Goal: Task Accomplishment & Management: Manage account settings

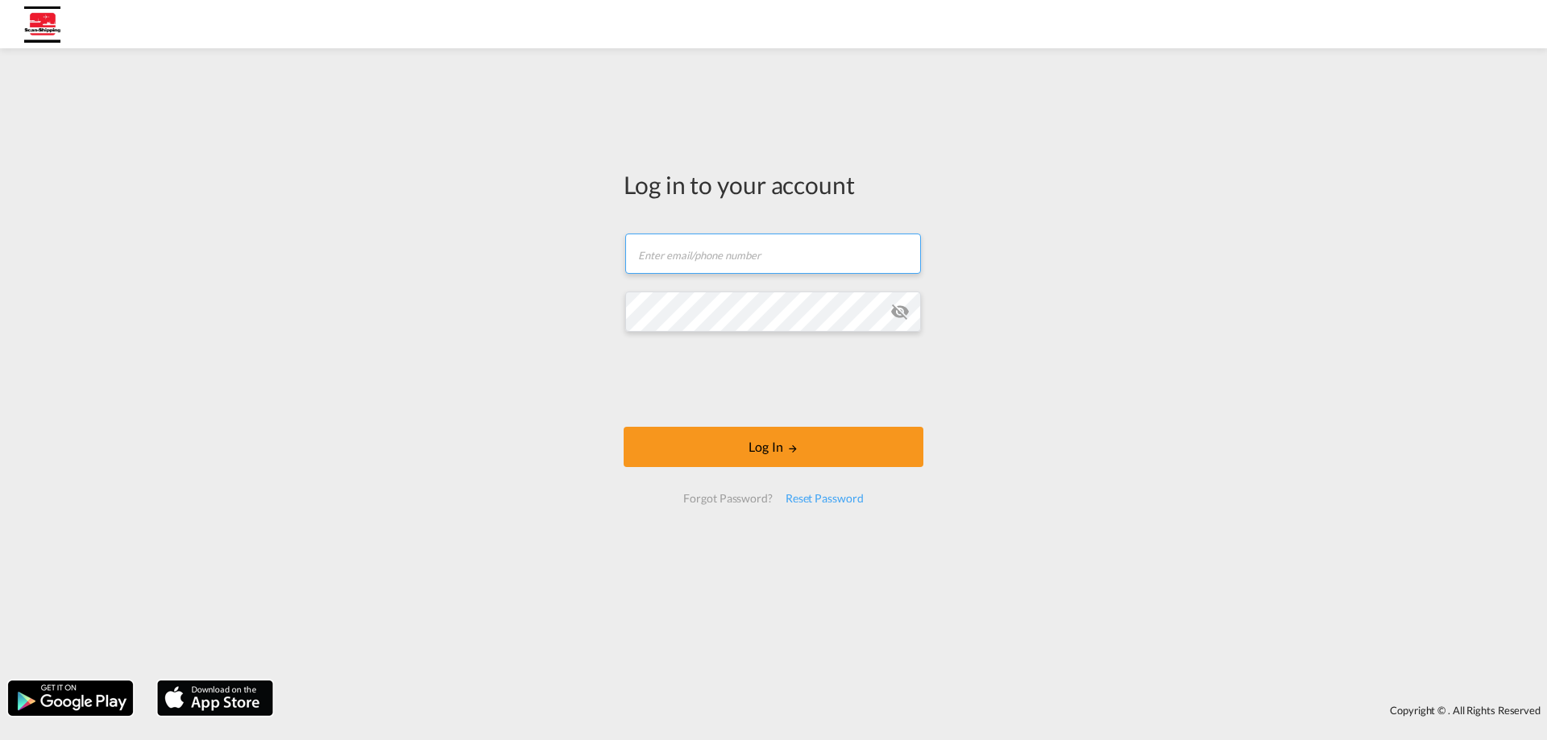
type input "[EMAIL_ADDRESS][DOMAIN_NAME]"
click at [908, 317] on md-icon "icon-eye-off" at bounding box center [899, 311] width 19 height 19
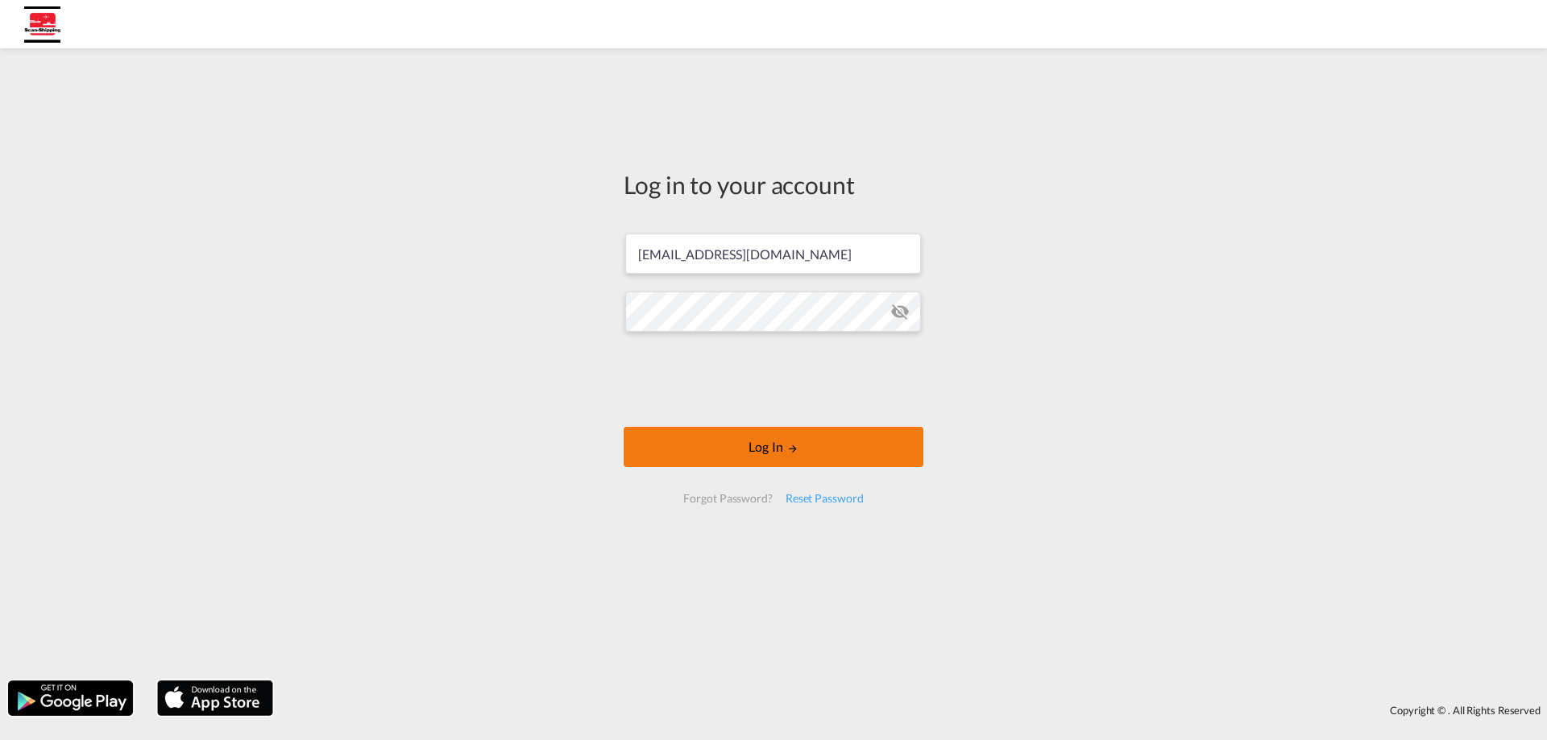
click at [825, 455] on button "Log In" at bounding box center [774, 447] width 300 height 40
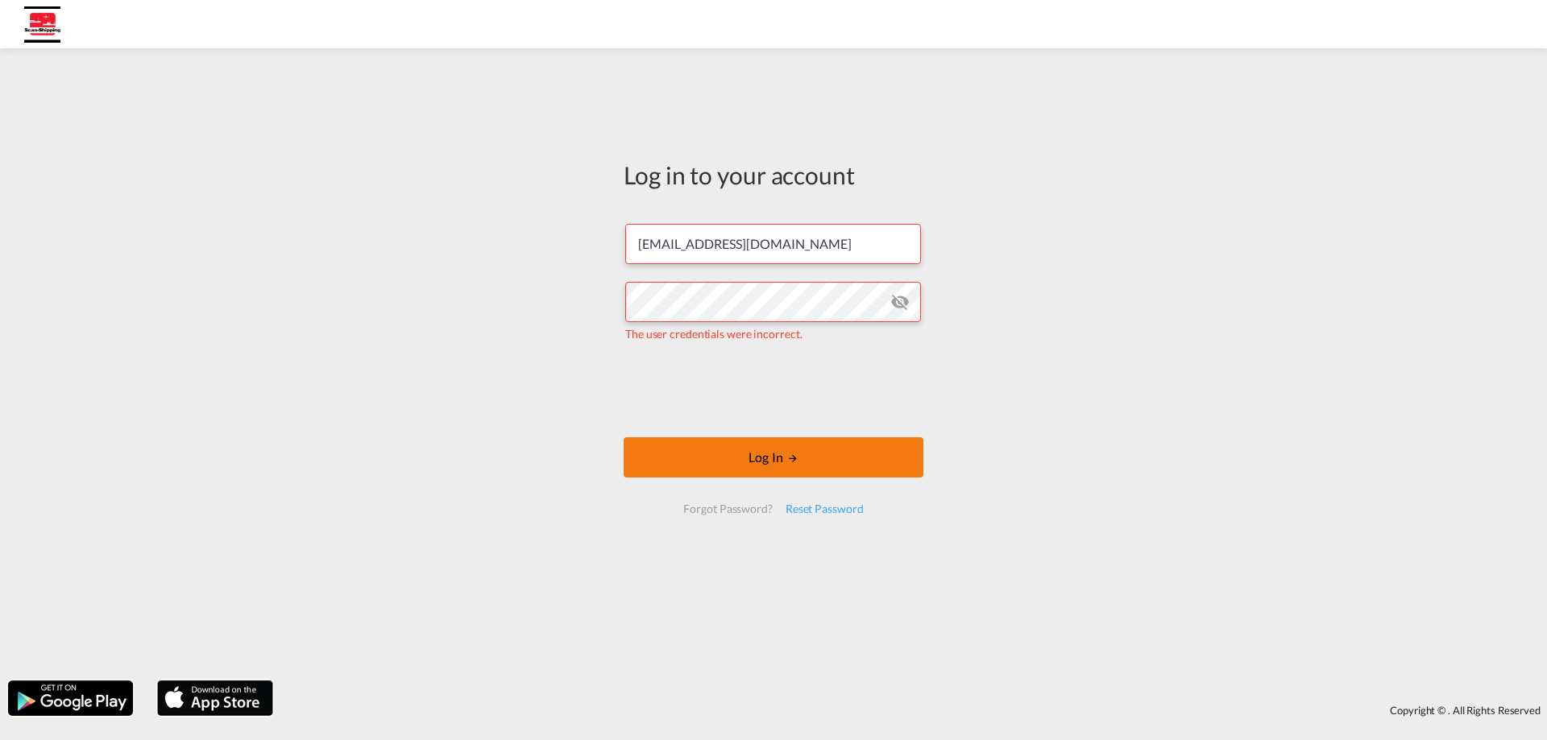
click at [801, 466] on button "Log In" at bounding box center [774, 458] width 300 height 40
click at [819, 508] on div "Reset Password" at bounding box center [824, 509] width 91 height 29
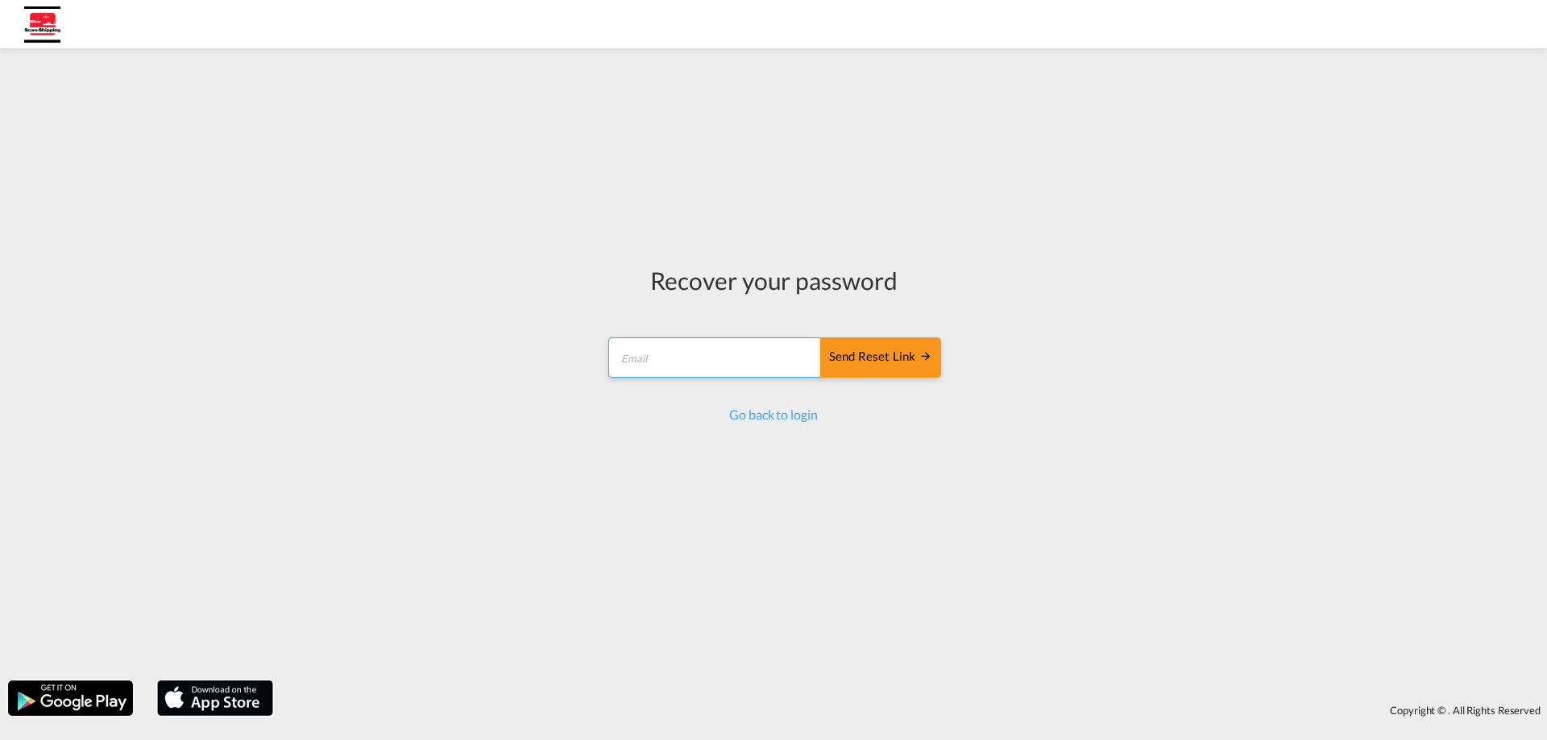
click at [734, 348] on input "email" at bounding box center [715, 358] width 214 height 40
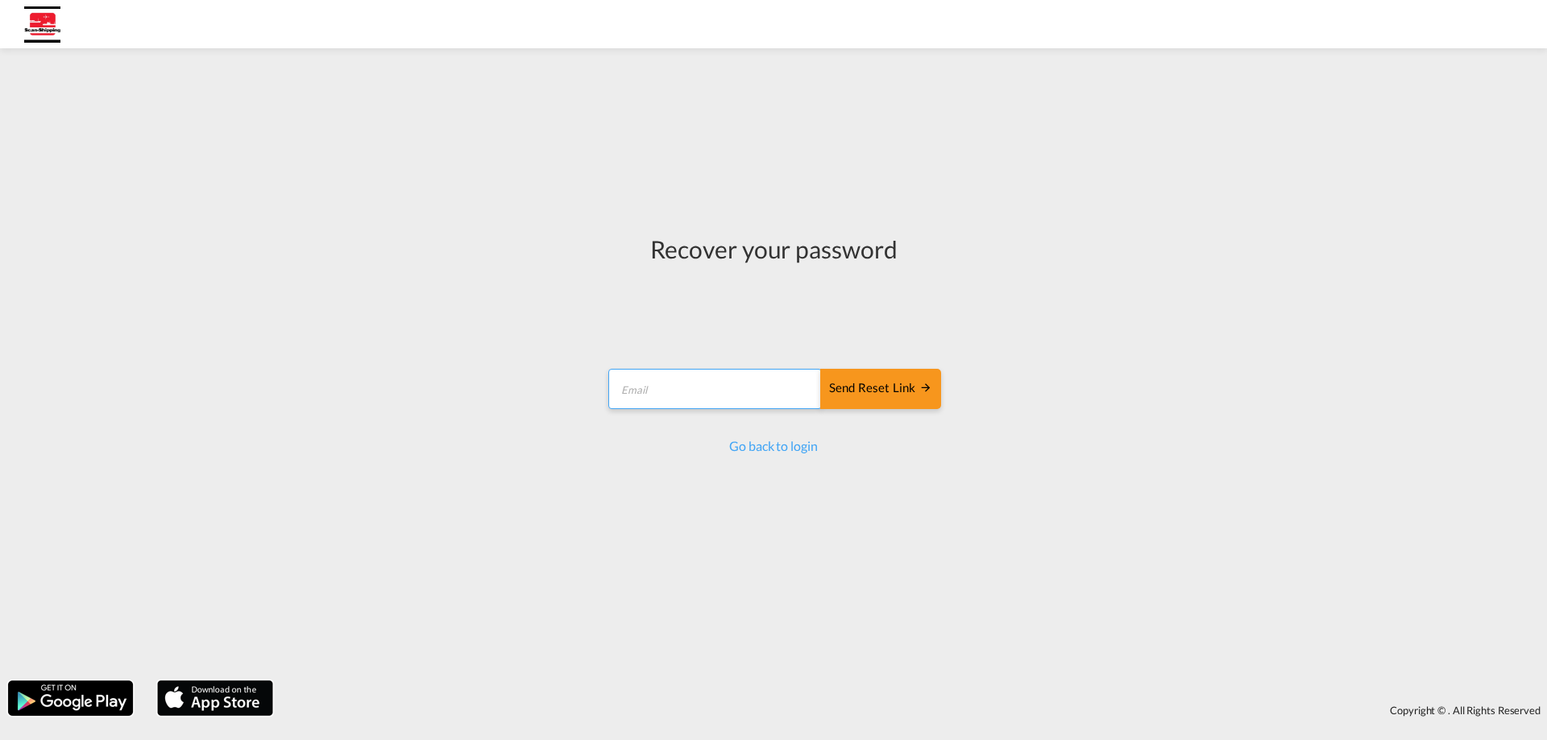
type input "lvmalottki@SCAN-SHIPPING.com"
click at [858, 390] on div "Send reset link" at bounding box center [880, 389] width 103 height 19
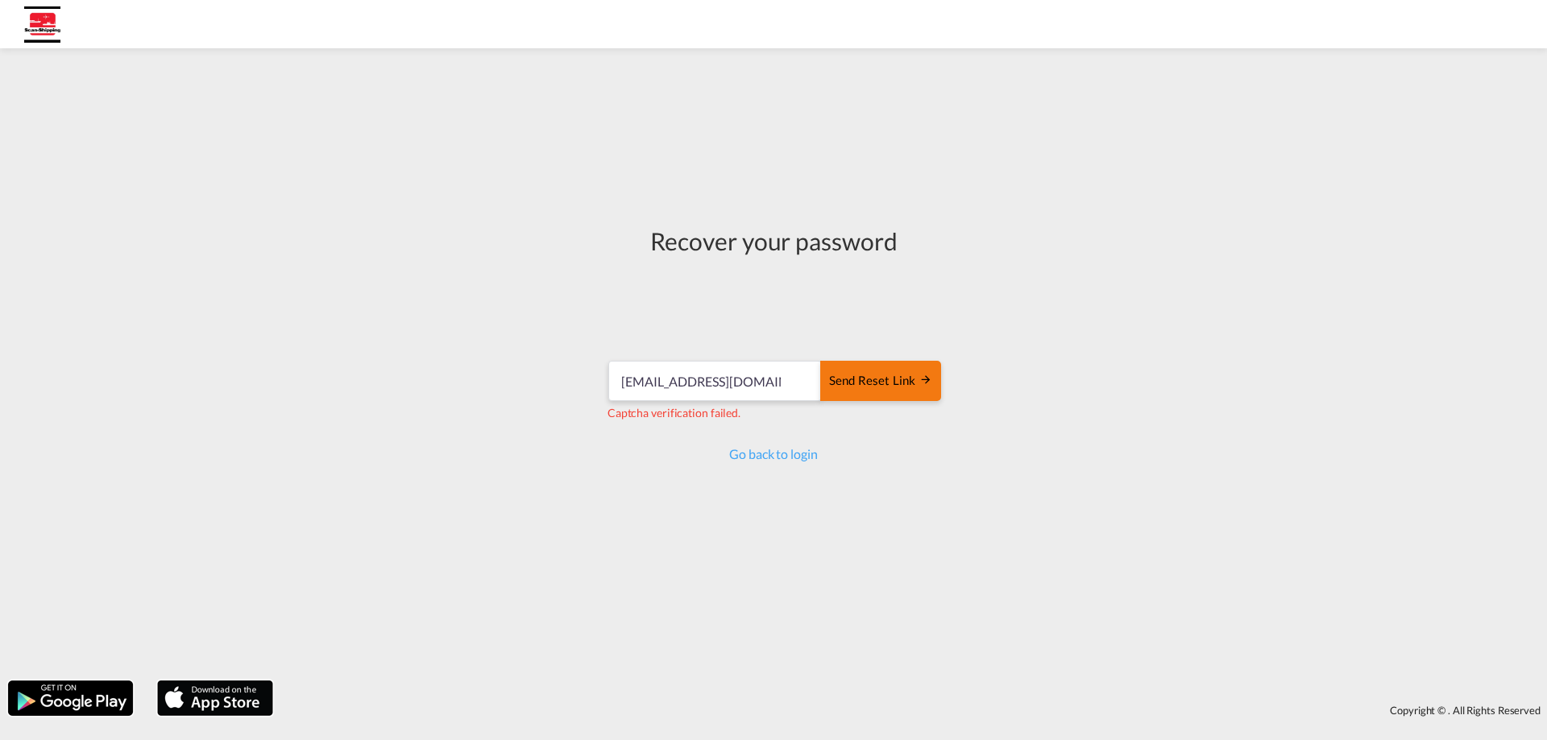
click at [914, 382] on div "Send reset link" at bounding box center [880, 381] width 103 height 19
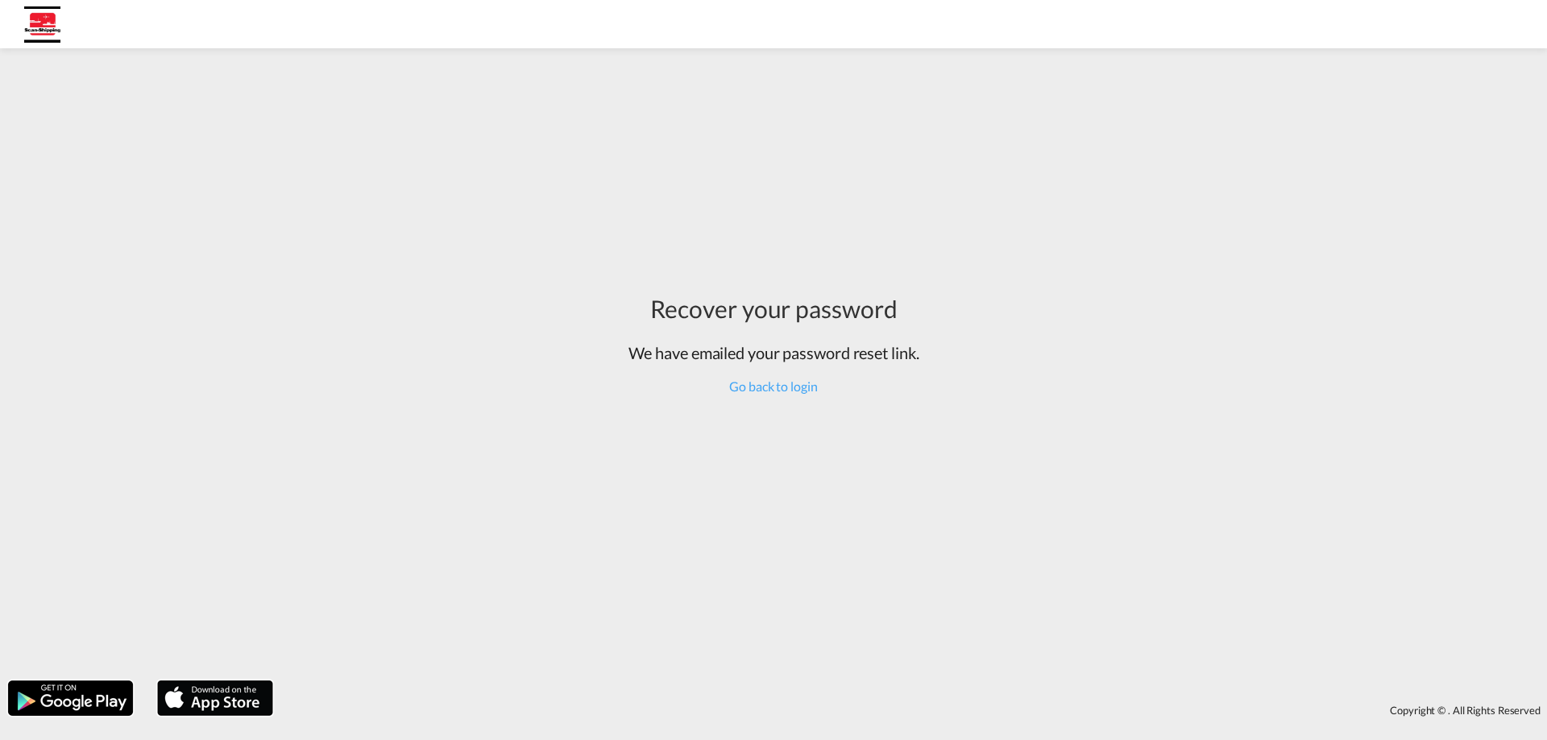
click at [754, 395] on div "Go back to login" at bounding box center [773, 387] width 291 height 18
click at [757, 388] on link "Go back to login" at bounding box center [773, 386] width 88 height 15
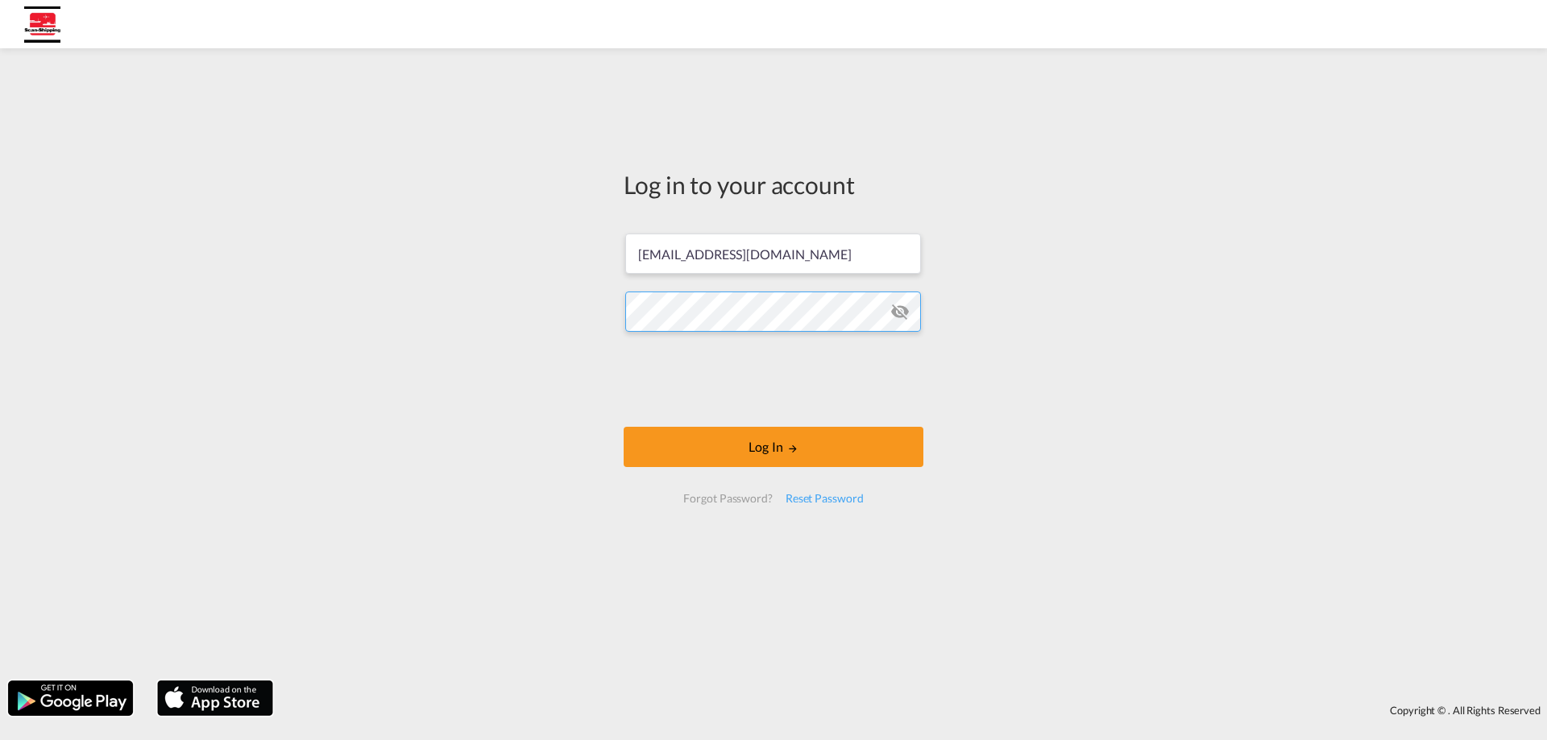
click at [526, 328] on div "Log in to your account lvmalottki@scan-shipping.com Log In Forgot Password? Res…" at bounding box center [773, 364] width 1547 height 616
click at [774, 455] on button "Log In" at bounding box center [774, 447] width 300 height 40
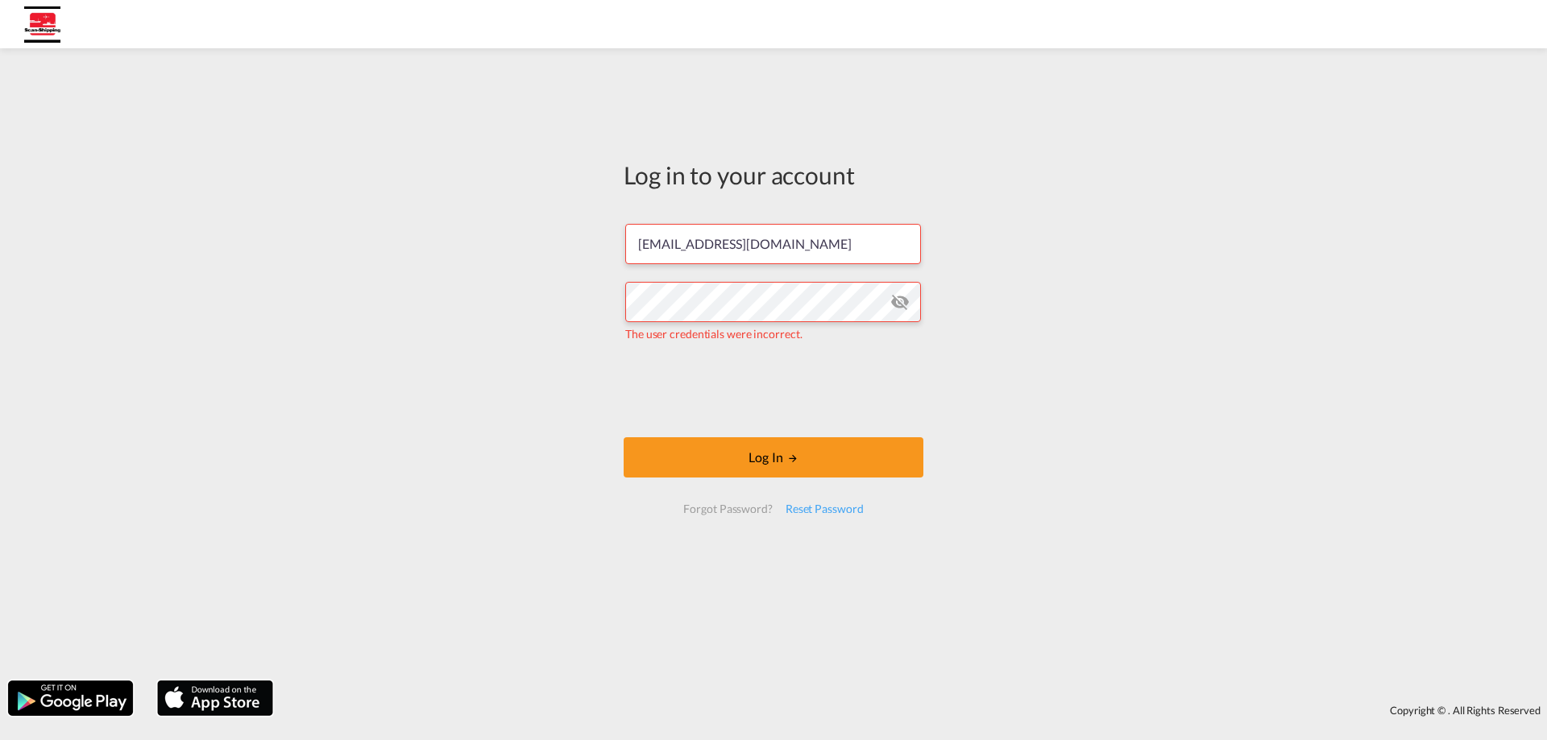
click at [896, 304] on md-icon "icon-eye-off" at bounding box center [899, 301] width 19 height 19
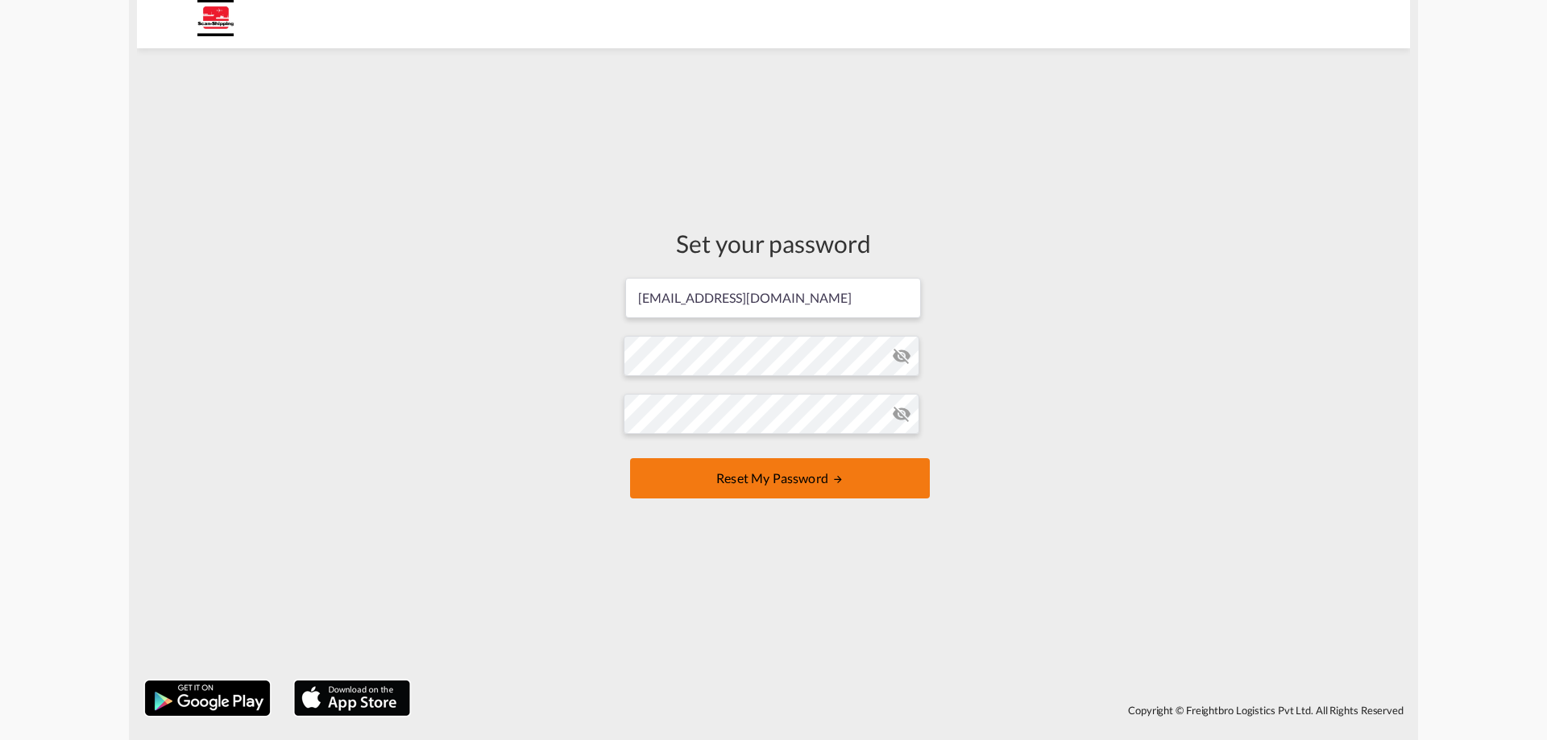
click at [729, 475] on button "Reset my password" at bounding box center [780, 478] width 300 height 40
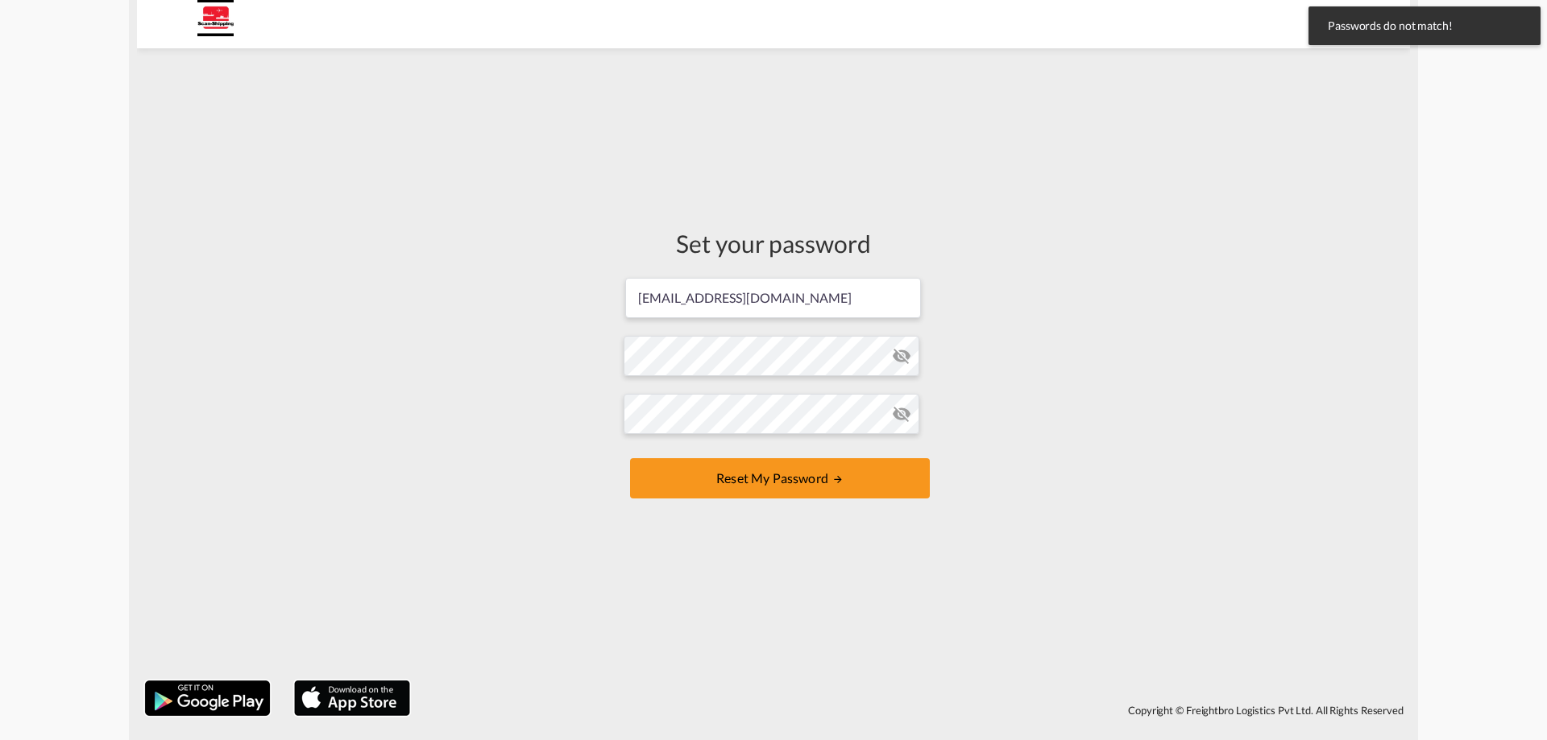
click at [646, 392] on md-input-container at bounding box center [774, 414] width 300 height 44
click at [722, 364] on form "[EMAIL_ADDRESS][DOMAIN_NAME] Password must contain the following: A special cha…" at bounding box center [774, 389] width 300 height 227
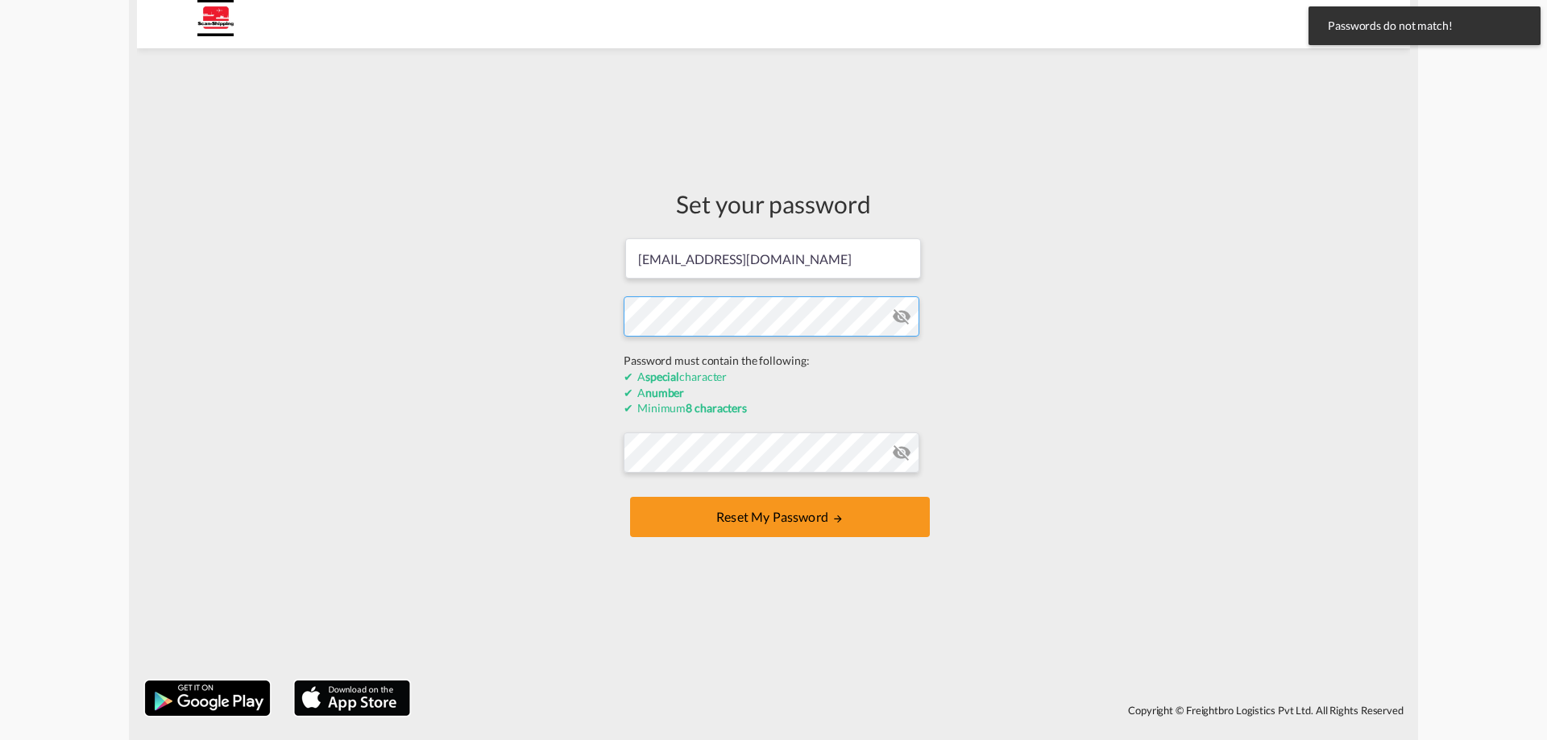
click at [558, 313] on div "Set your password [EMAIL_ADDRESS][DOMAIN_NAME] Password must contain the follow…" at bounding box center [773, 364] width 1273 height 616
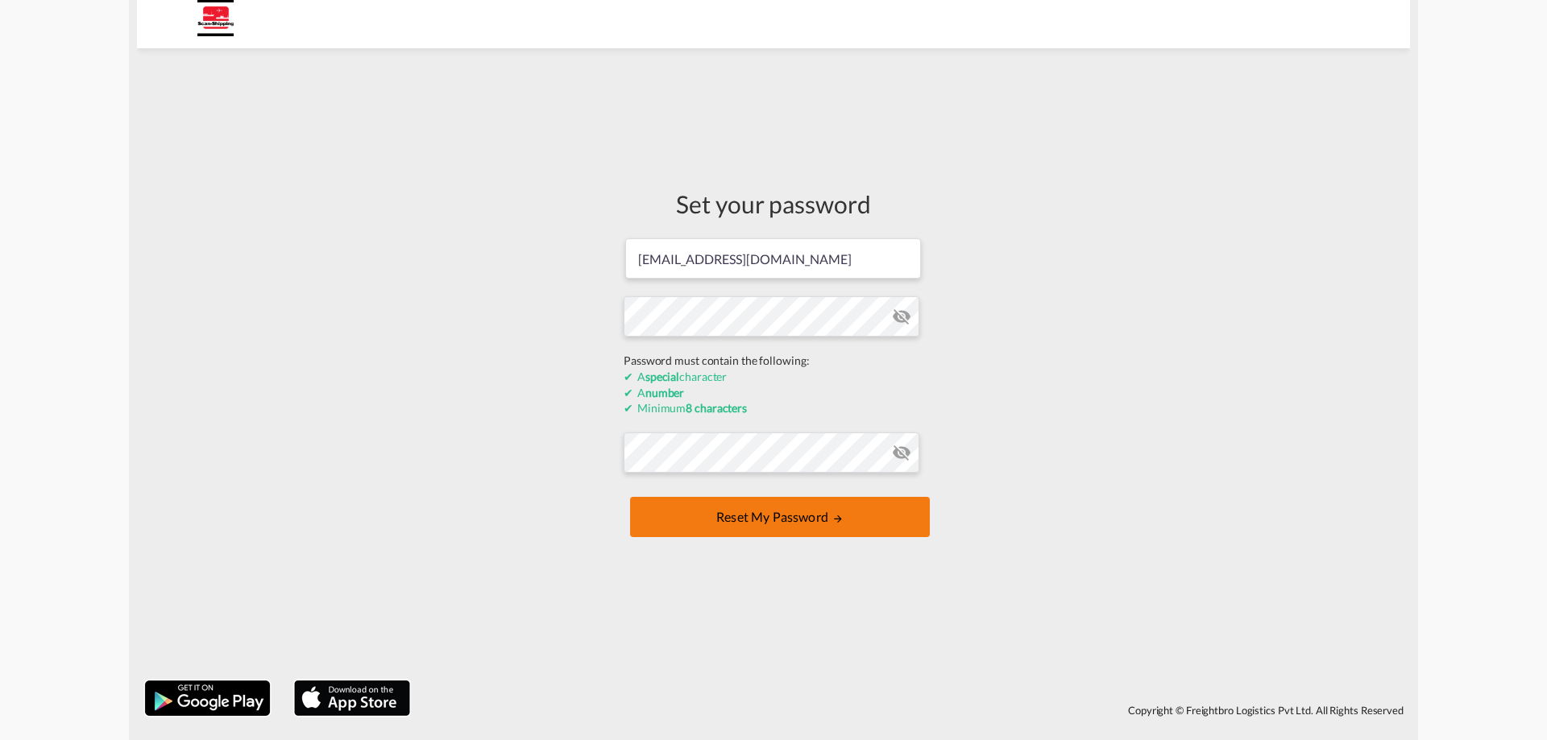
click at [715, 525] on div "Set your password [EMAIL_ADDRESS][DOMAIN_NAME] Password must contain the follow…" at bounding box center [774, 364] width 324 height 616
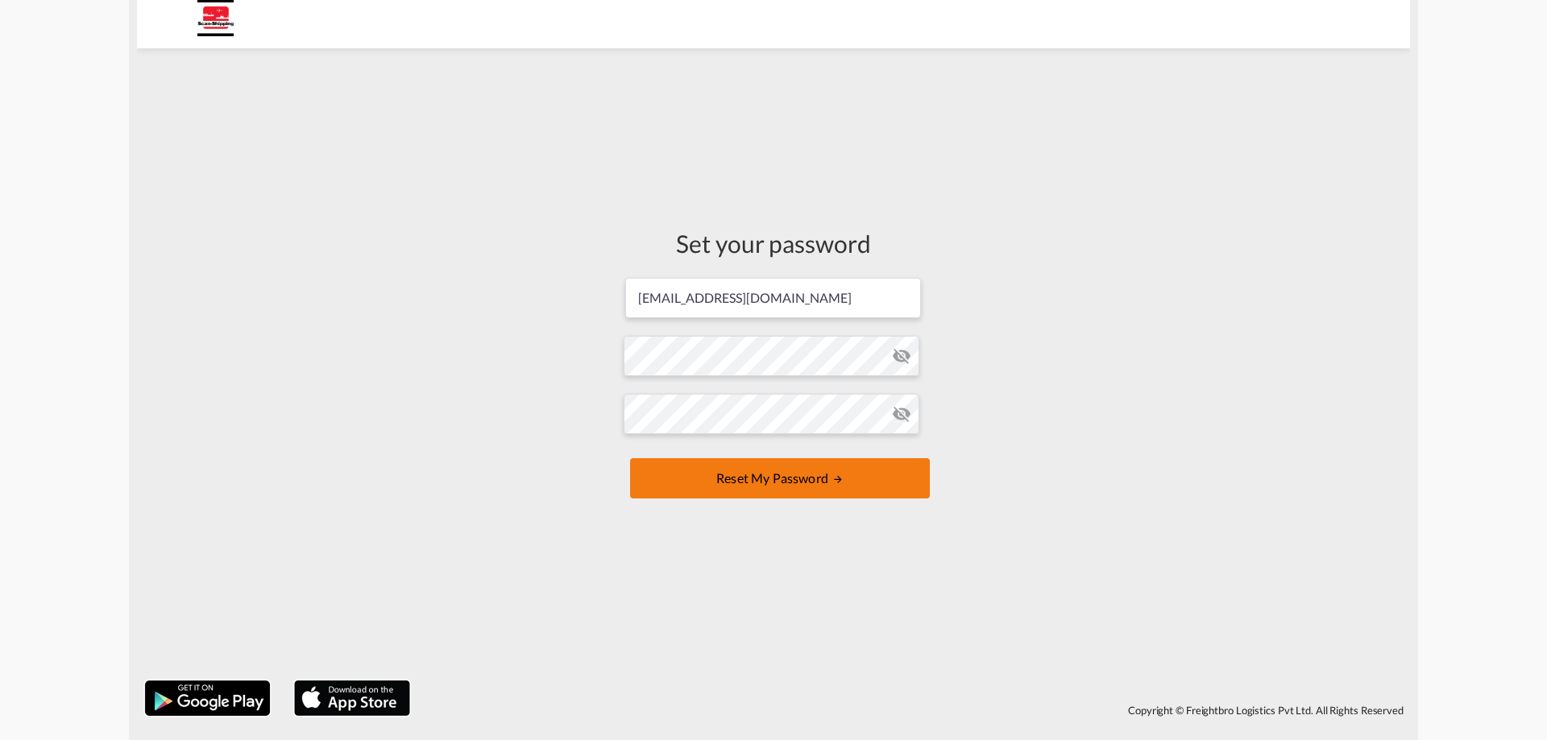
click at [764, 490] on button "Reset my password" at bounding box center [780, 478] width 300 height 40
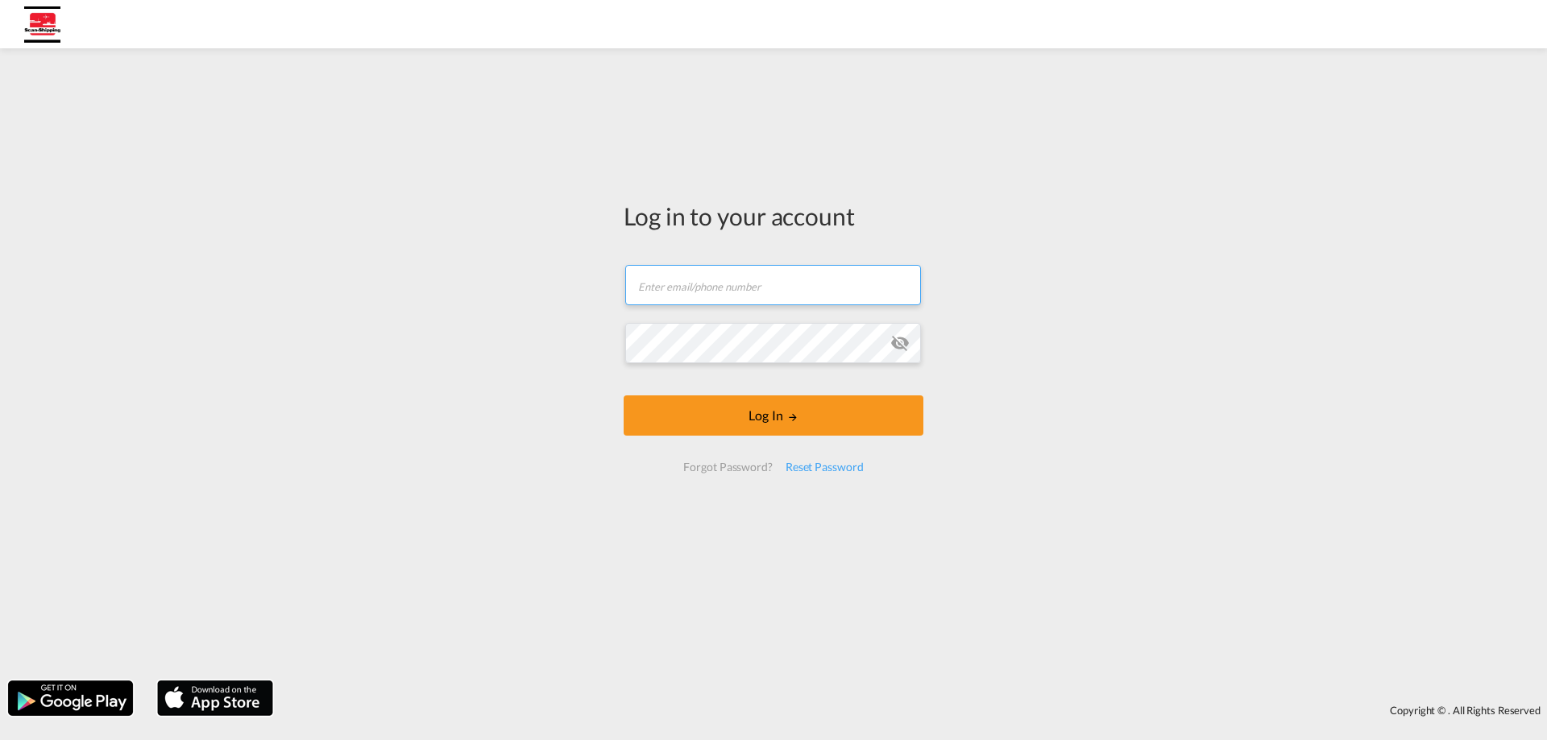
type input "[EMAIL_ADDRESS][DOMAIN_NAME]"
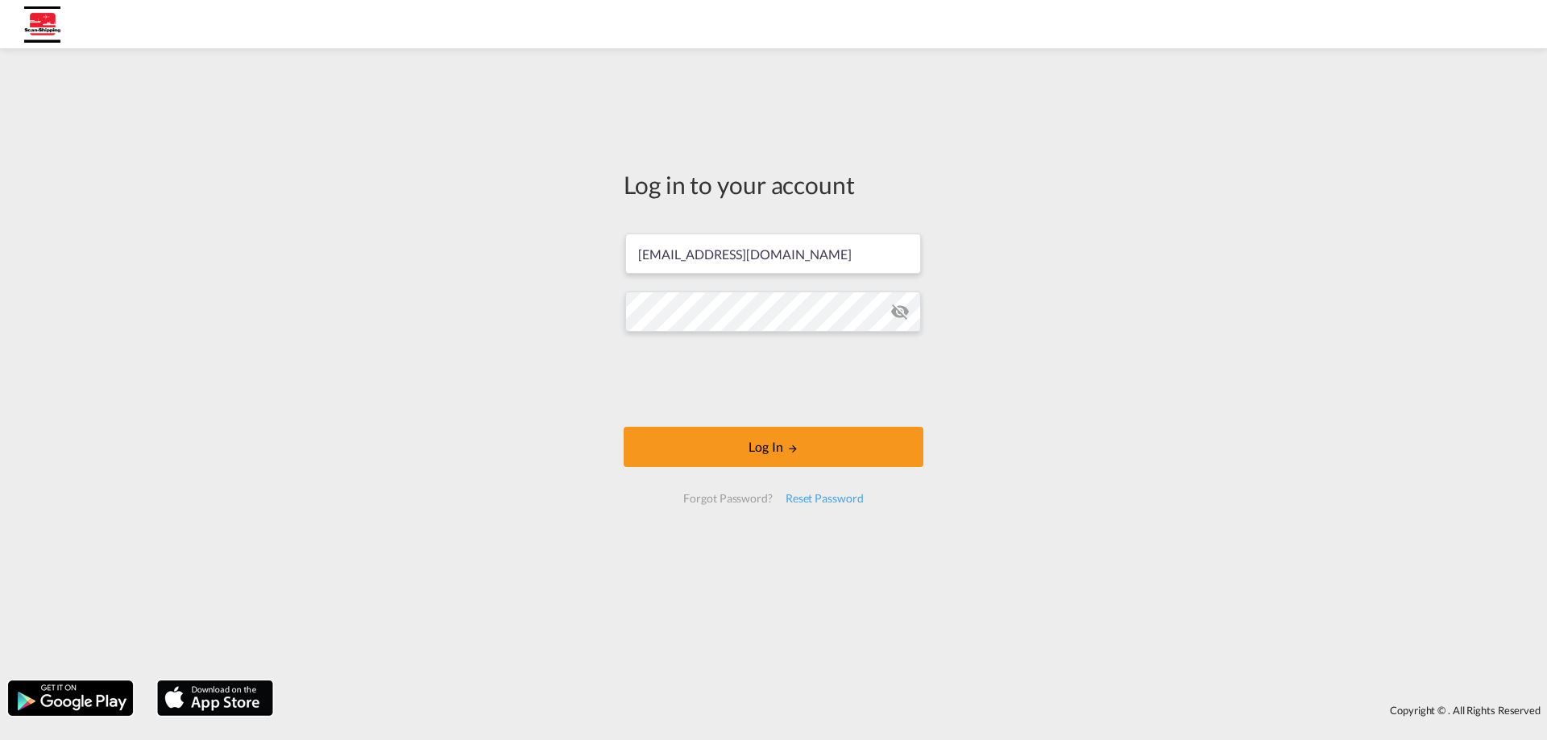
click at [902, 309] on md-icon "icon-eye-off" at bounding box center [899, 311] width 19 height 19
click at [724, 442] on button "Log In" at bounding box center [774, 447] width 300 height 40
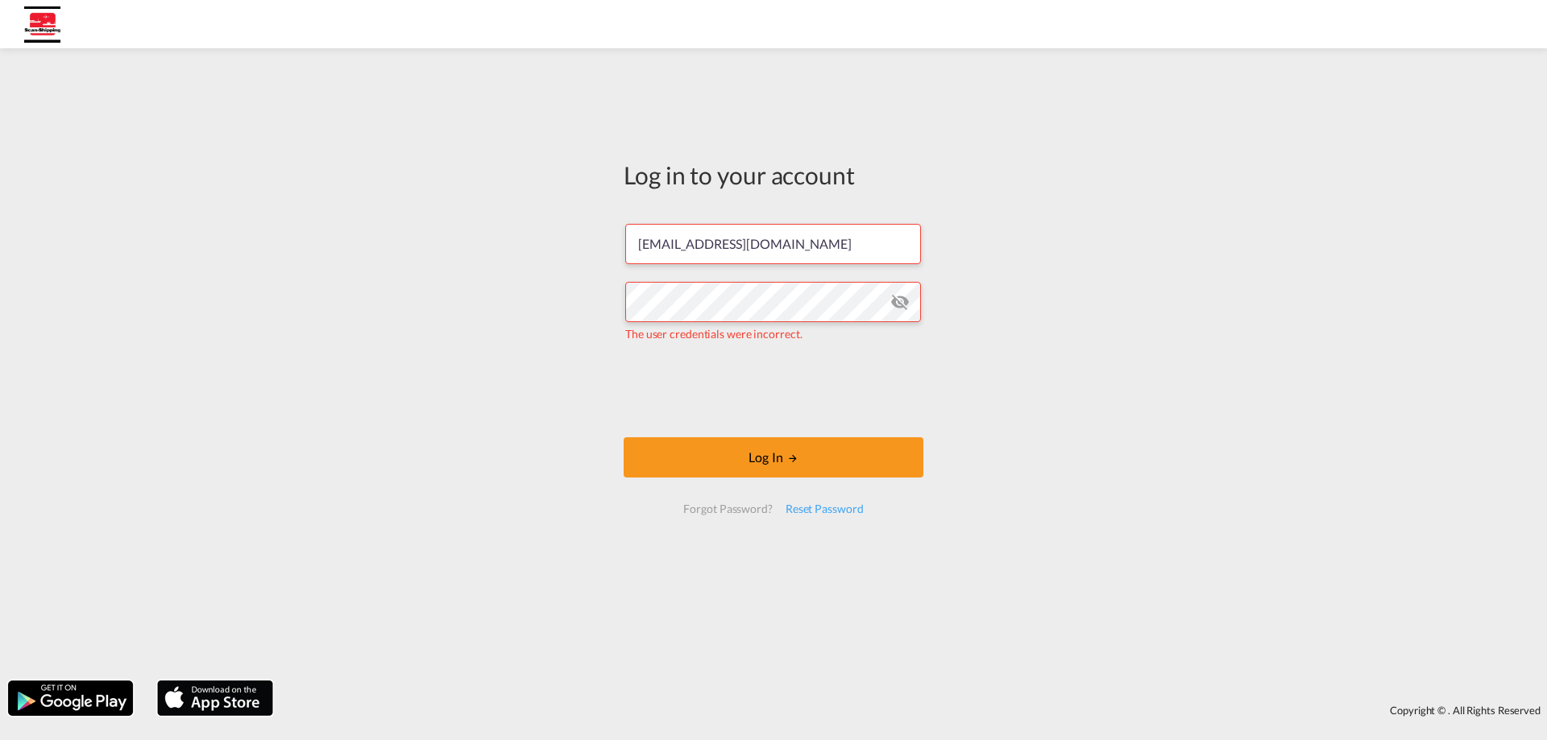
click at [900, 301] on md-icon "icon-eye-off" at bounding box center [899, 301] width 19 height 19
click at [828, 255] on input "[EMAIL_ADDRESS][DOMAIN_NAME]" at bounding box center [773, 244] width 296 height 40
drag, startPoint x: 836, startPoint y: 250, endPoint x: 663, endPoint y: 257, distance: 172.6
click at [663, 257] on input "[EMAIL_ADDRESS][DOMAIN_NAME]" at bounding box center [773, 244] width 296 height 40
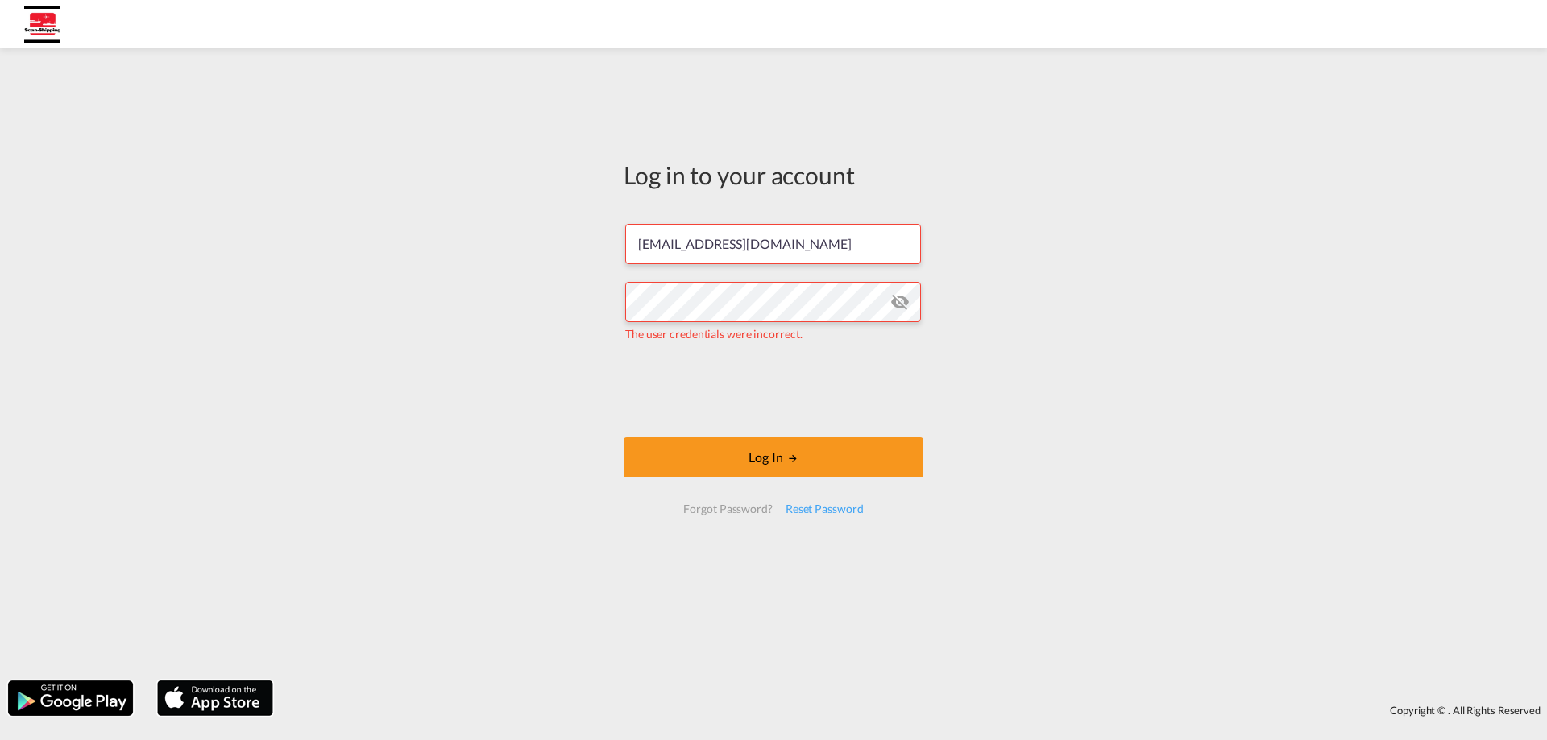
click at [1175, 201] on div "Log in to your account [EMAIL_ADDRESS][DOMAIN_NAME] The user credentials were i…" at bounding box center [773, 364] width 1547 height 616
click at [794, 467] on button "Log In" at bounding box center [774, 458] width 300 height 40
